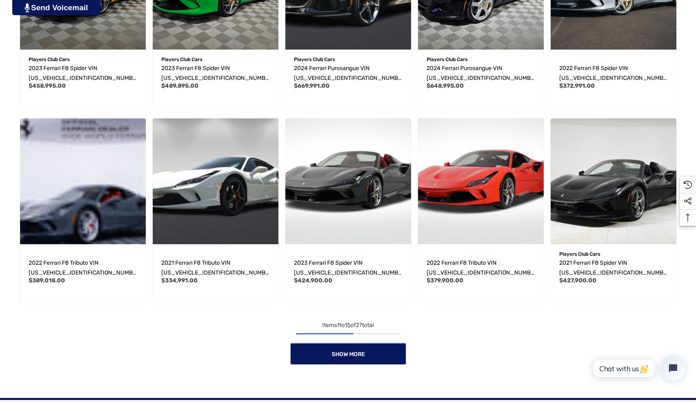
scroll to position [570, 0]
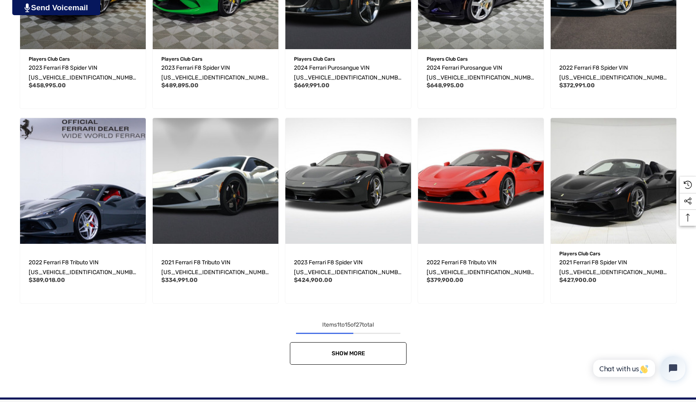
click at [362, 359] on link "Show More" at bounding box center [348, 353] width 117 height 23
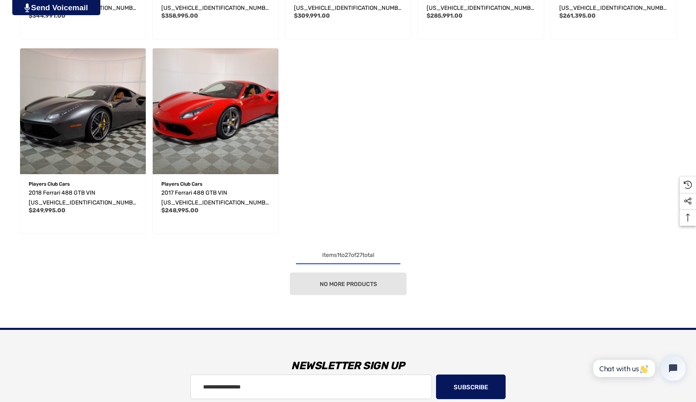
scroll to position [1244, 0]
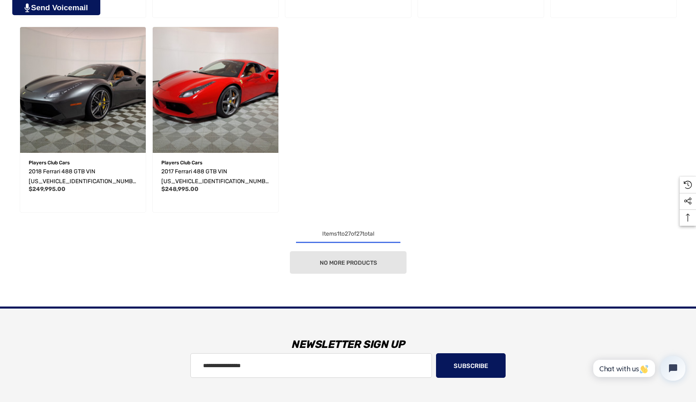
click at [347, 260] on div "No more products" at bounding box center [348, 262] width 664 height 23
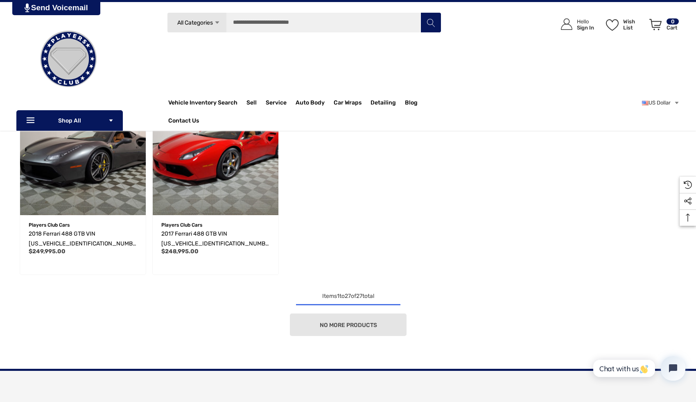
scroll to position [1160, 0]
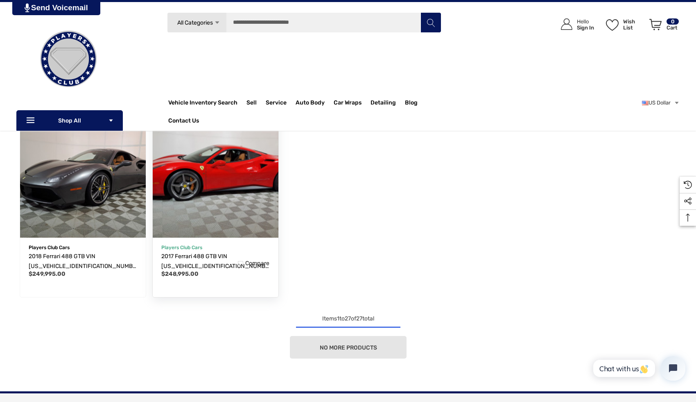
click at [204, 178] on img "2017 Ferrari 488 GTB VIN ZFF79ALA0H0226986,$248,995.00\a" at bounding box center [215, 174] width 138 height 138
